Goal: Task Accomplishment & Management: Complete application form

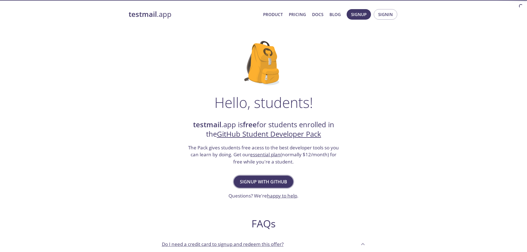
click at [261, 182] on span "Signup with GitHub" at bounding box center [263, 182] width 47 height 8
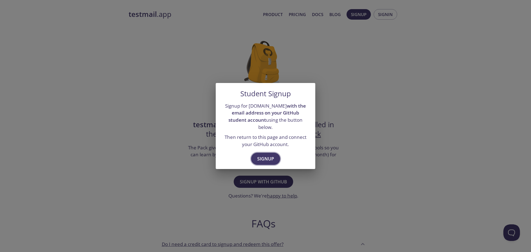
click at [268, 156] on span "Signup" at bounding box center [265, 159] width 17 height 8
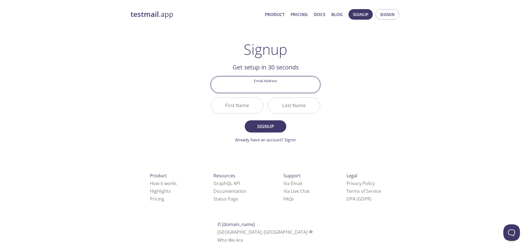
click at [262, 85] on input "Email Address" at bounding box center [265, 85] width 109 height 16
type input "[EMAIL_ADDRESS][DOMAIN_NAME]"
click at [249, 109] on input "First Name" at bounding box center [237, 106] width 52 height 16
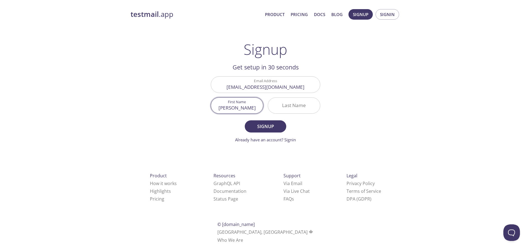
type input "[PERSON_NAME]"
click at [263, 125] on span "Signup" at bounding box center [265, 126] width 29 height 8
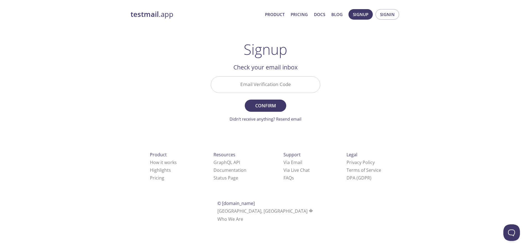
click at [268, 81] on input "Email Verification Code" at bounding box center [265, 85] width 109 height 16
paste input "D2RA4WN"
type input "D2RA4WN"
click at [271, 102] on span "Confirm" at bounding box center [265, 106] width 29 height 8
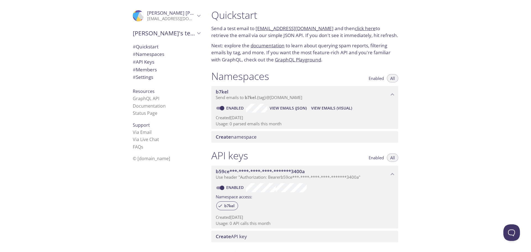
click at [221, 108] on input "Enabled" at bounding box center [222, 108] width 20 height 7
checkbox input "false"
click at [220, 188] on input "Enabled" at bounding box center [222, 187] width 20 height 7
checkbox input "false"
click at [185, 18] on p "[EMAIL_ADDRESS][DOMAIN_NAME]" at bounding box center [171, 19] width 48 height 6
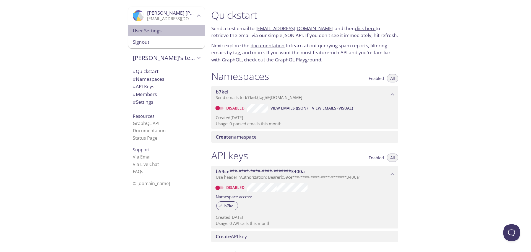
click at [165, 32] on span "User Settings" at bounding box center [166, 30] width 67 height 7
